Goal: Transaction & Acquisition: Purchase product/service

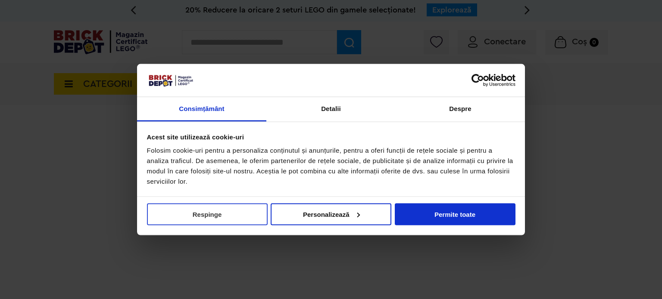
click at [224, 212] on button "Respinge" at bounding box center [207, 214] width 121 height 22
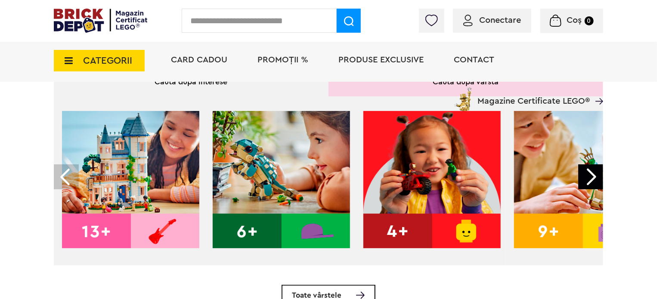
scroll to position [279, 0]
click at [589, 172] on div at bounding box center [590, 177] width 25 height 25
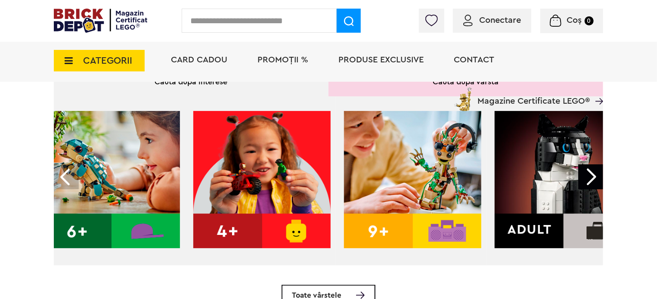
scroll to position [0, 174]
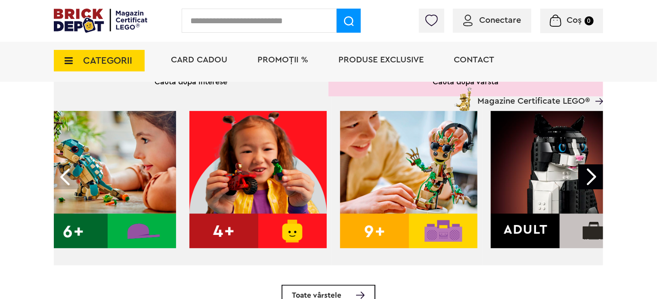
click at [546, 199] on img at bounding box center [559, 179] width 137 height 137
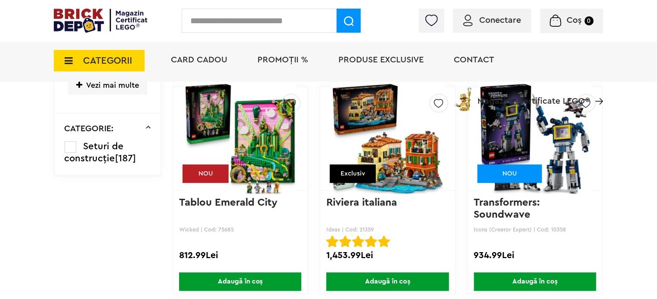
scroll to position [973, 0]
click at [100, 65] on span "CATEGORII" at bounding box center [107, 60] width 49 height 9
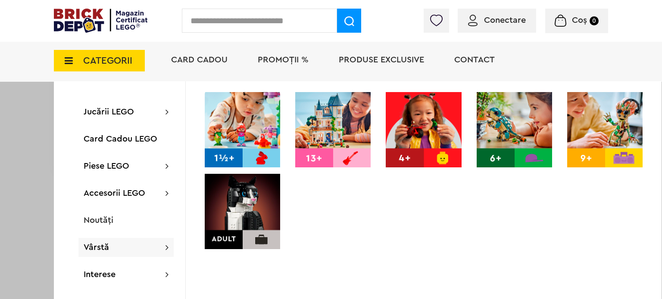
click at [321, 146] on img at bounding box center [332, 129] width 75 height 75
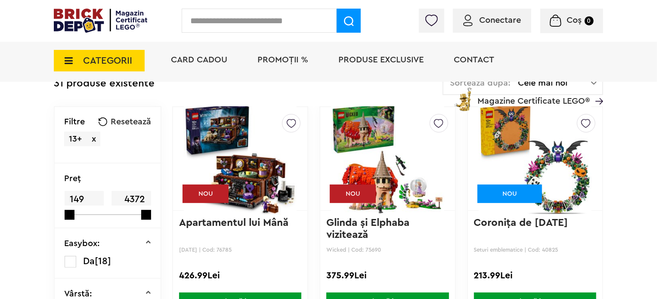
scroll to position [77, 0]
